Goal: Task Accomplishment & Management: Manage account settings

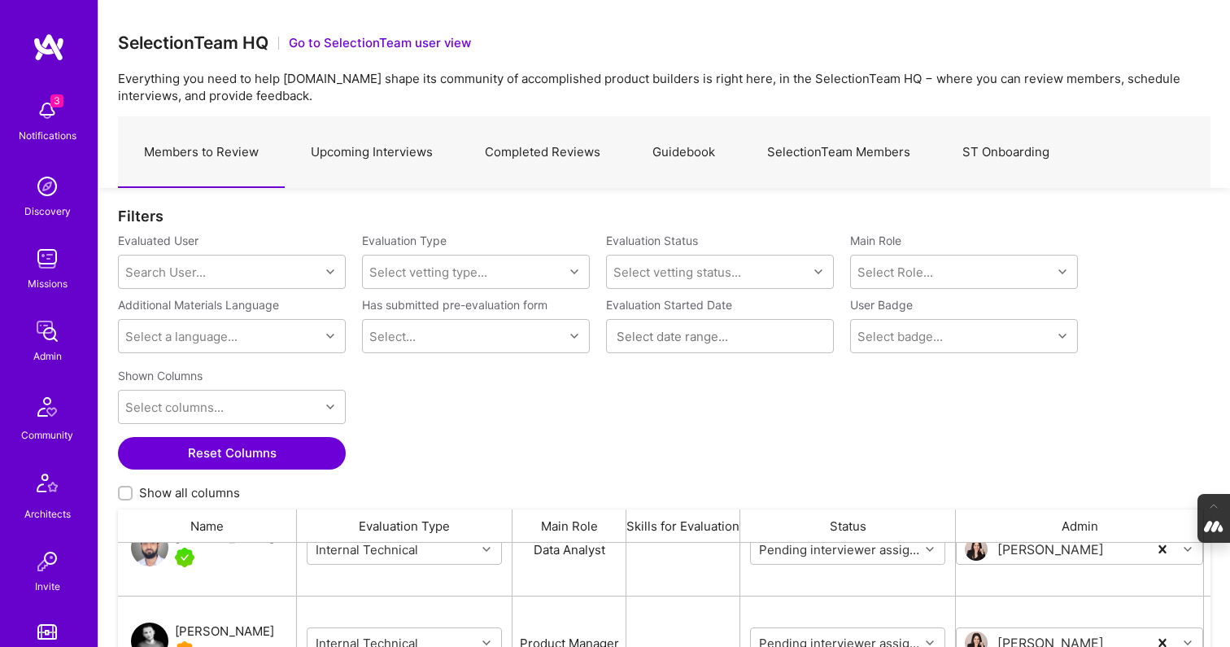
click at [200, 159] on link "Members to Review" at bounding box center [201, 152] width 167 height 71
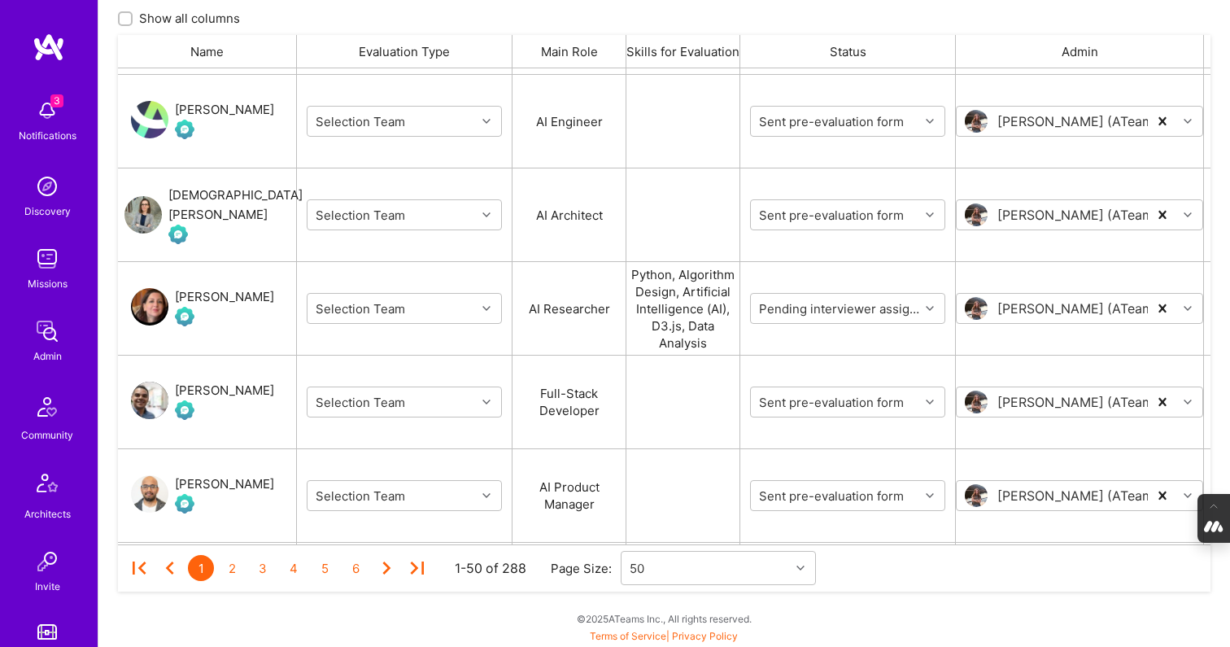
scroll to position [4203, 0]
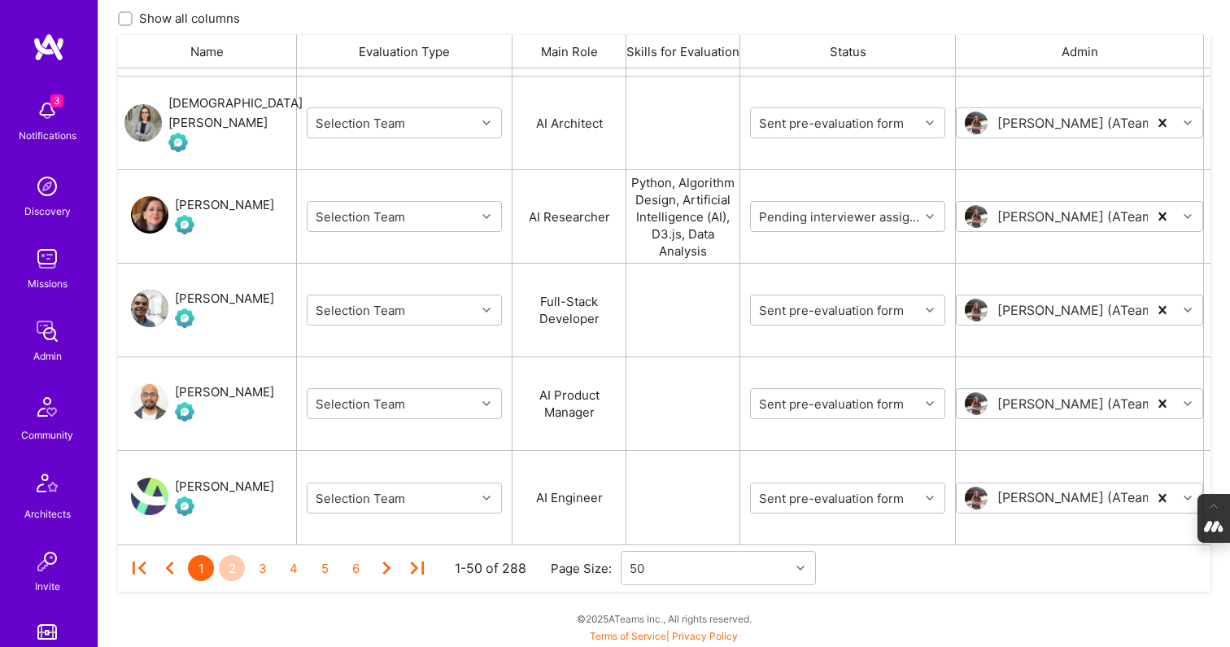
click at [233, 570] on div "2" at bounding box center [232, 568] width 26 height 26
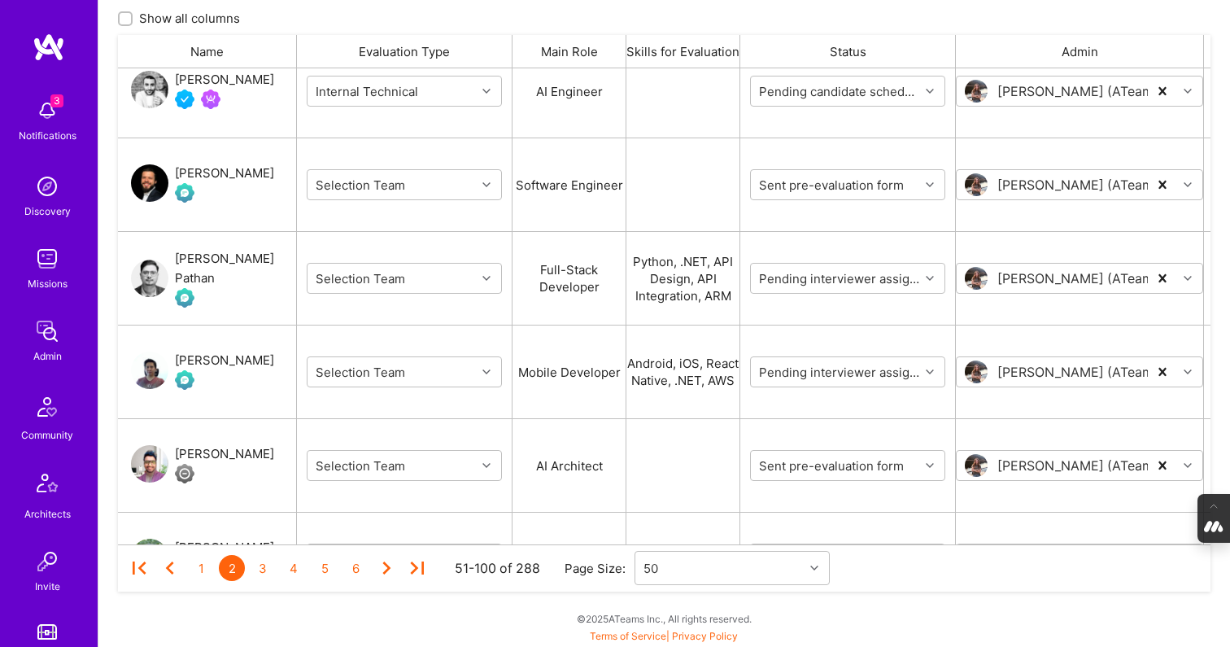
scroll to position [372, 0]
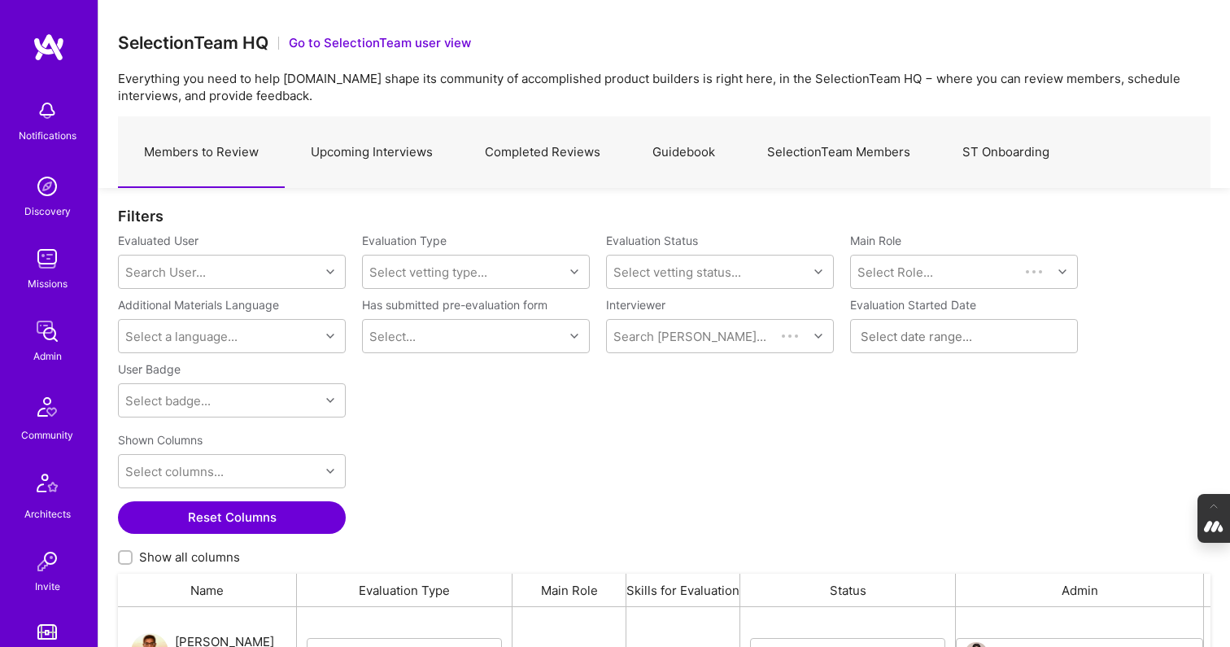
scroll to position [476, 1093]
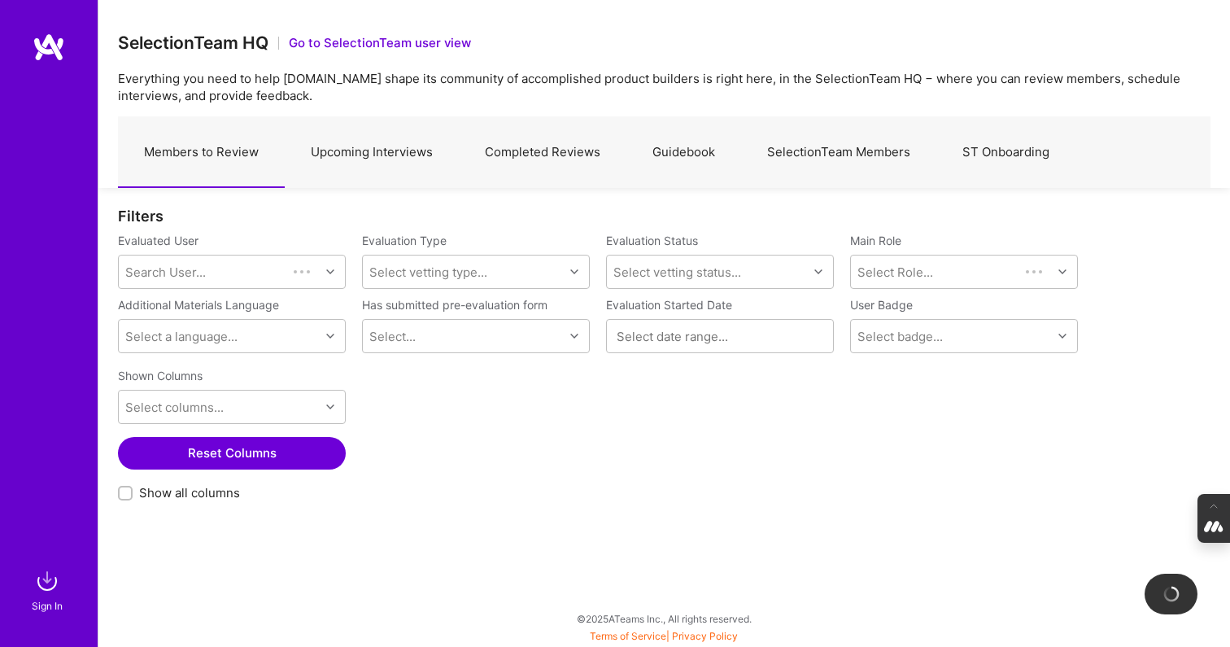
checkbox input "false"
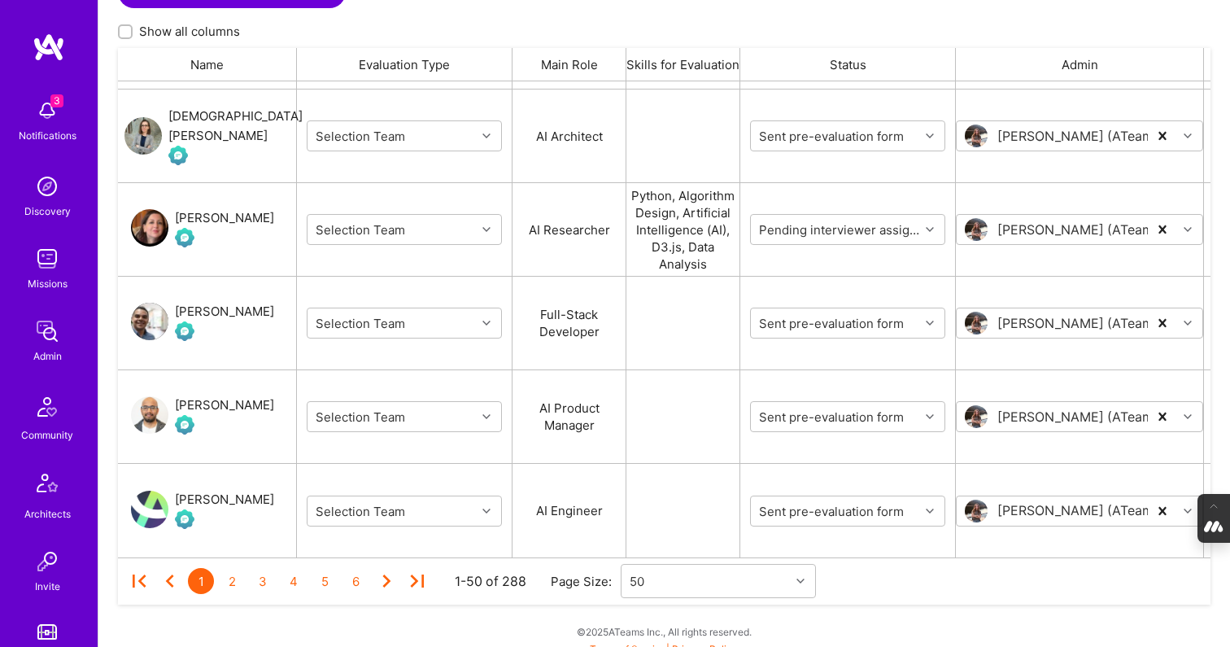
scroll to position [539, 0]
